Goal: Transaction & Acquisition: Purchase product/service

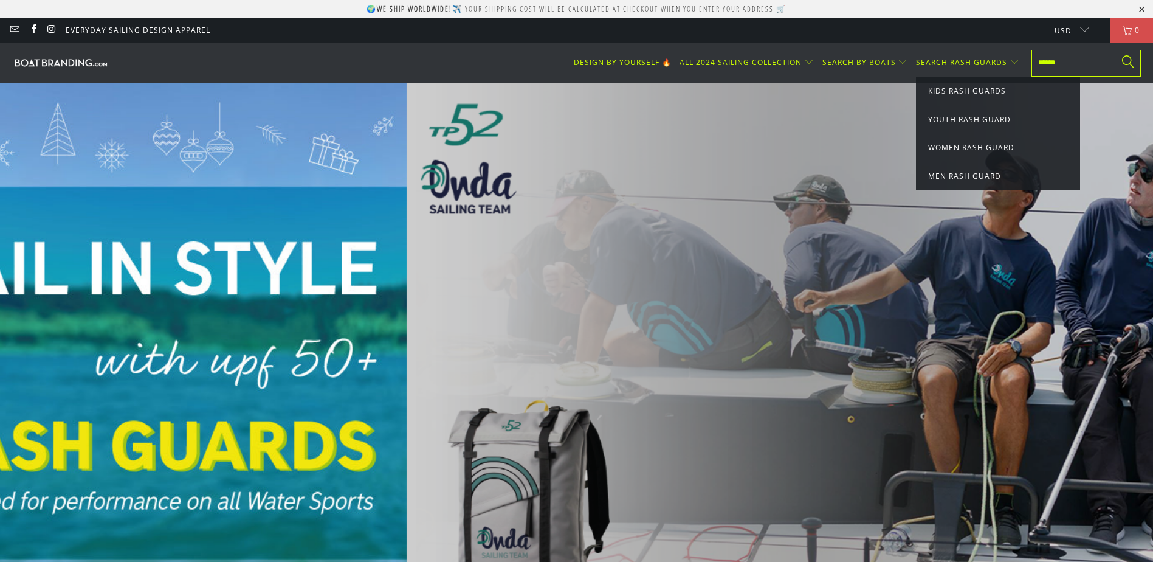
click at [1073, 64] on input "text" at bounding box center [1085, 63] width 109 height 27
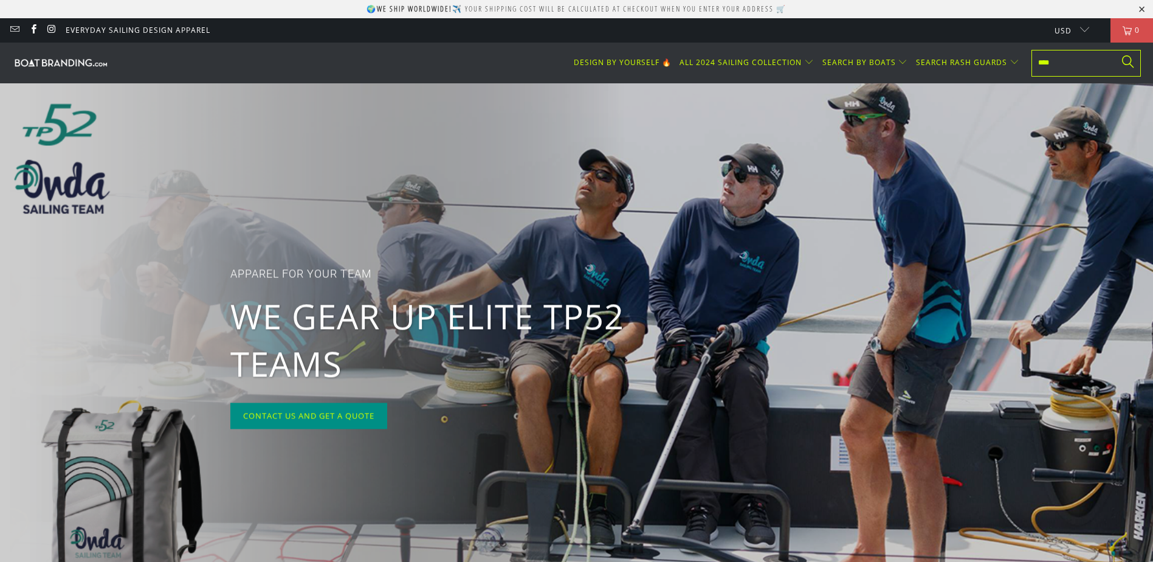
type input "****"
